Goal: Navigation & Orientation: Find specific page/section

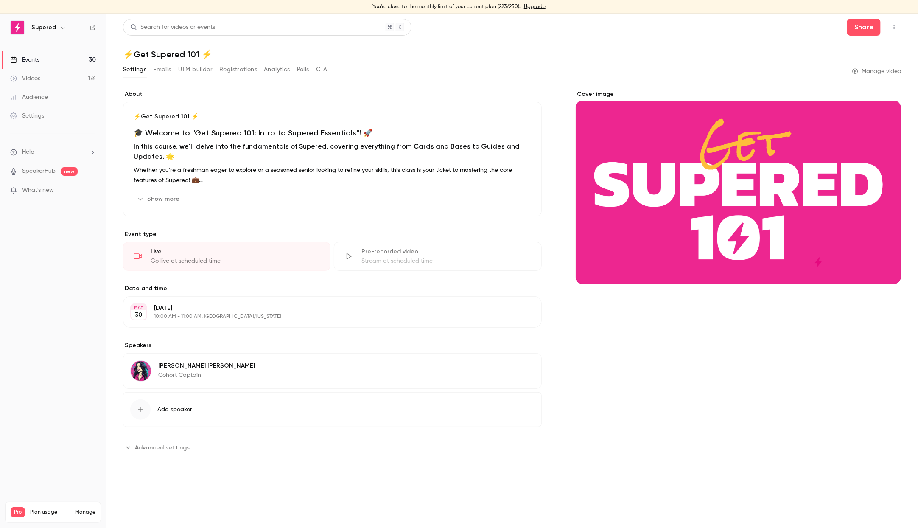
click at [50, 79] on link "Videos 176" at bounding box center [53, 78] width 106 height 19
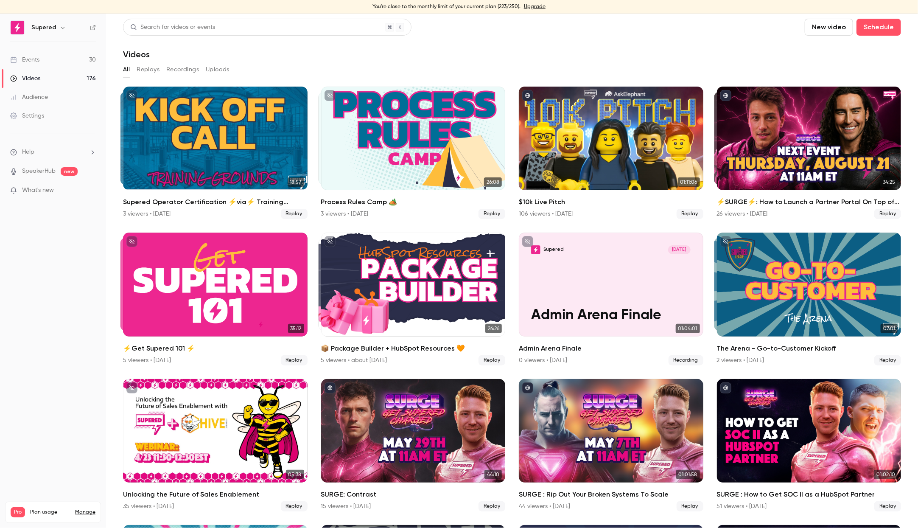
click at [36, 59] on div "Events" at bounding box center [24, 60] width 29 height 8
